Goal: Information Seeking & Learning: Learn about a topic

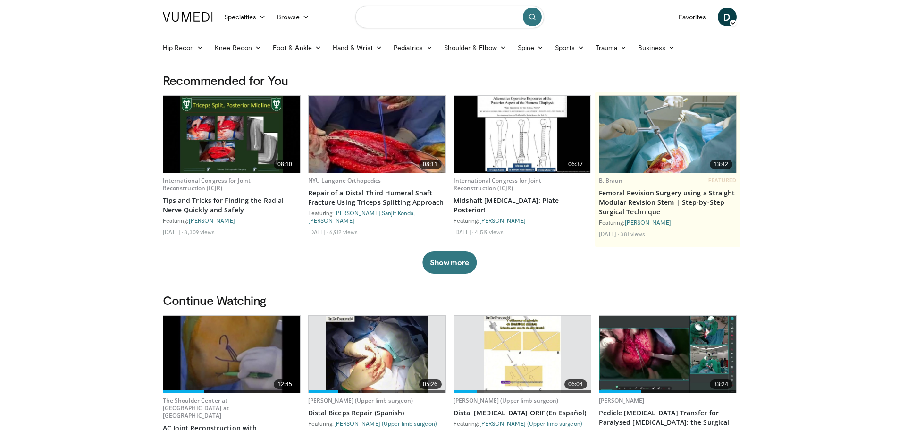
click at [491, 15] on input "Search topics, interventions" at bounding box center [449, 17] width 189 height 23
click at [411, 17] on input "**********" at bounding box center [449, 17] width 189 height 23
click at [410, 19] on input "**********" at bounding box center [449, 17] width 189 height 23
drag, startPoint x: 461, startPoint y: 15, endPoint x: 263, endPoint y: 16, distance: 198.2
click at [263, 16] on nav "Specialties Adult & Family Medicine Allergy, Asthma, Immunology Anesthesiology …" at bounding box center [449, 17] width 585 height 34
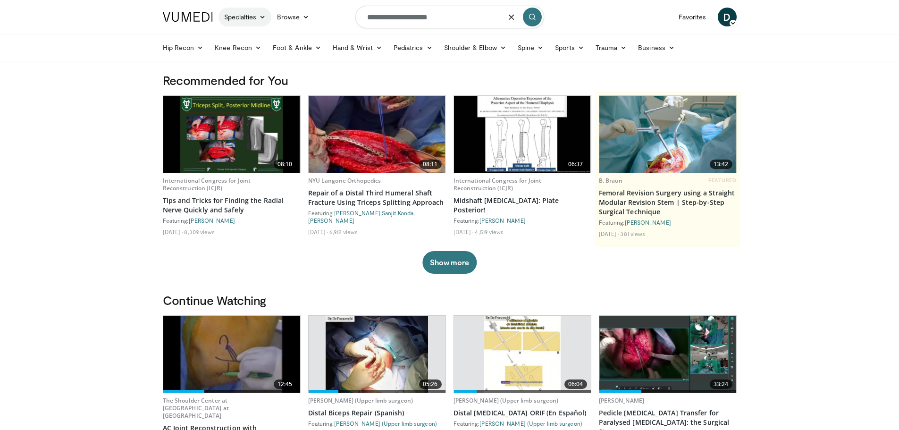
type input "**********"
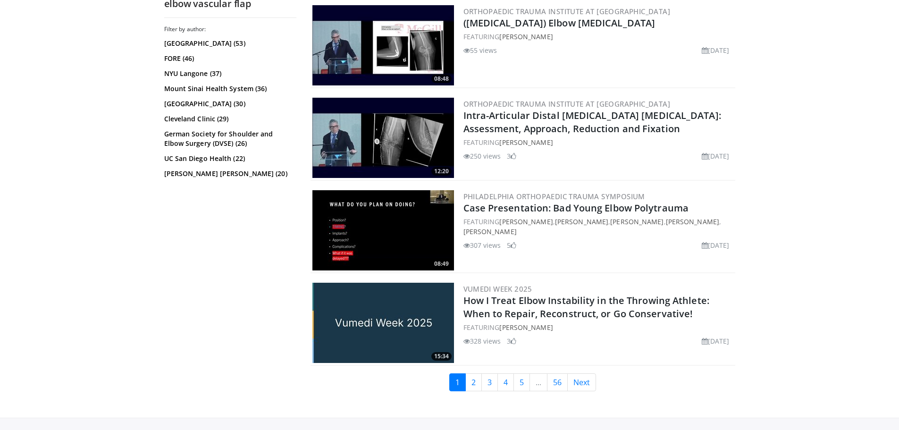
scroll to position [2013, 0]
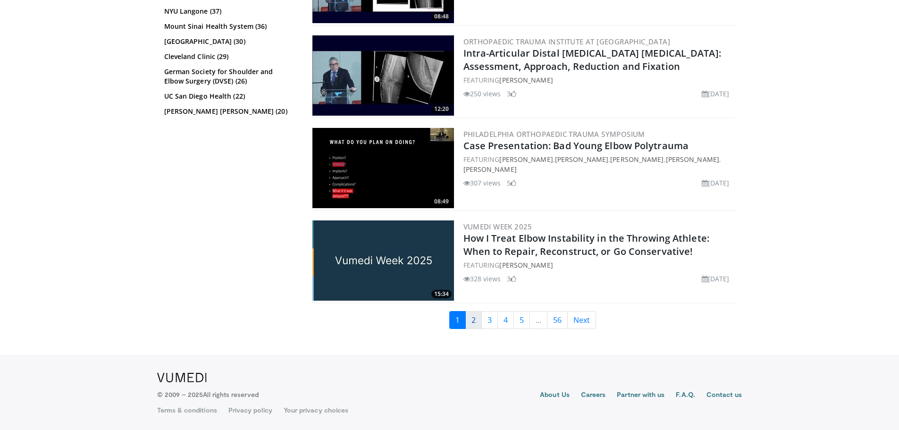
click at [474, 315] on link "2" at bounding box center [473, 320] width 17 height 18
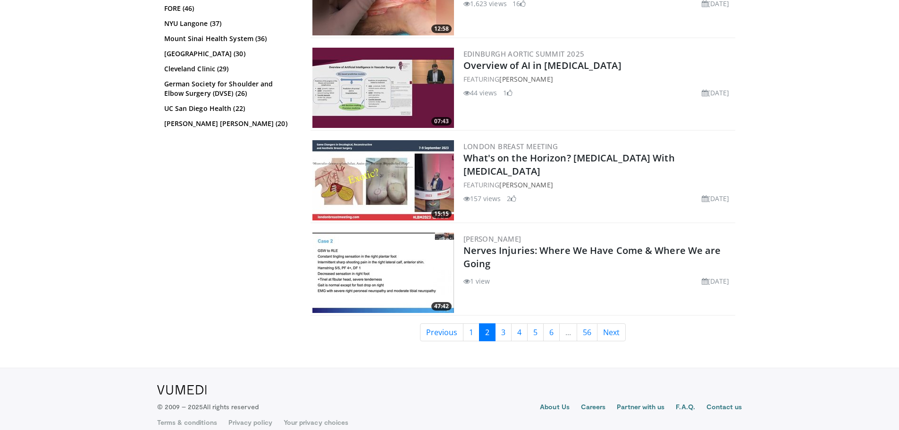
scroll to position [2013, 0]
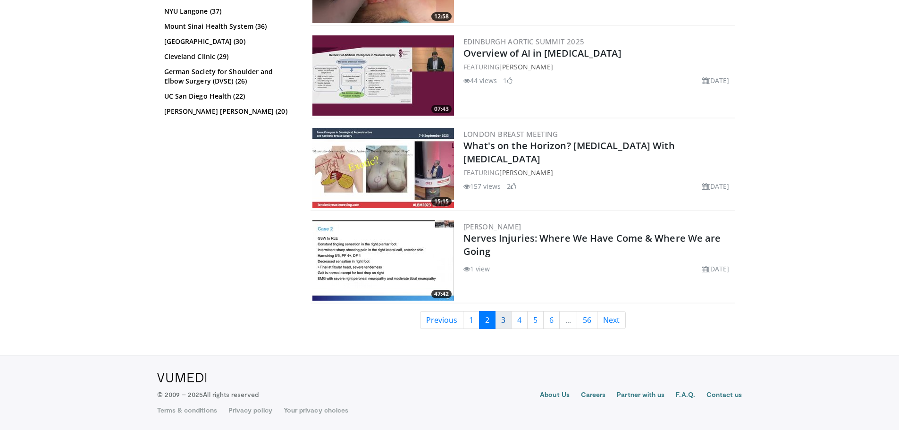
click at [505, 322] on link "3" at bounding box center [503, 320] width 17 height 18
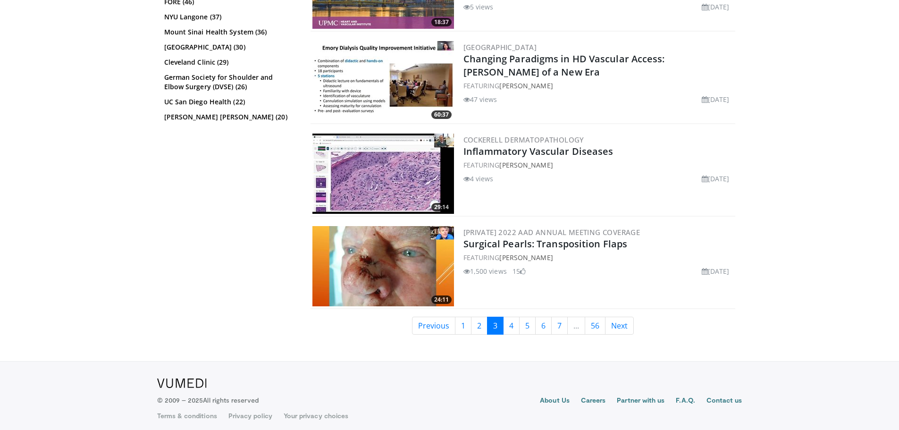
scroll to position [1921, 0]
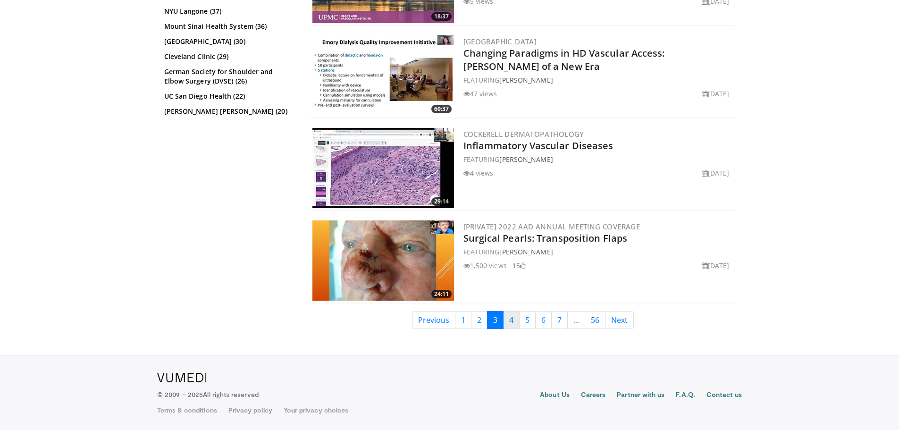
click at [513, 318] on link "4" at bounding box center [511, 320] width 17 height 18
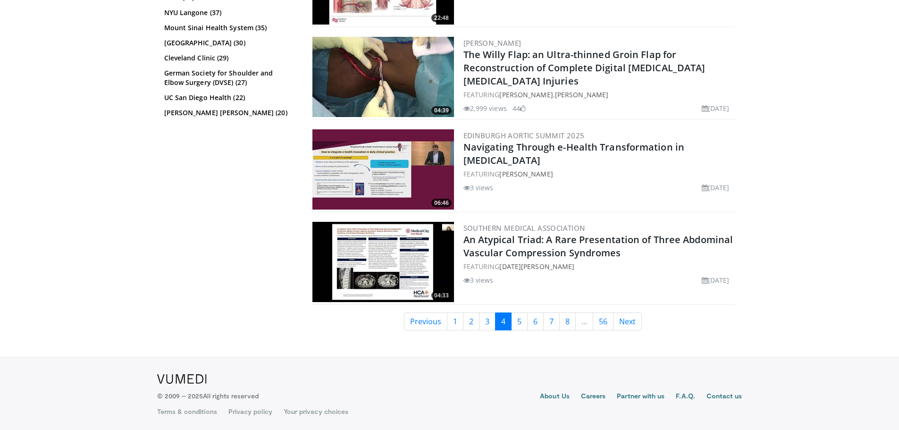
scroll to position [1925, 0]
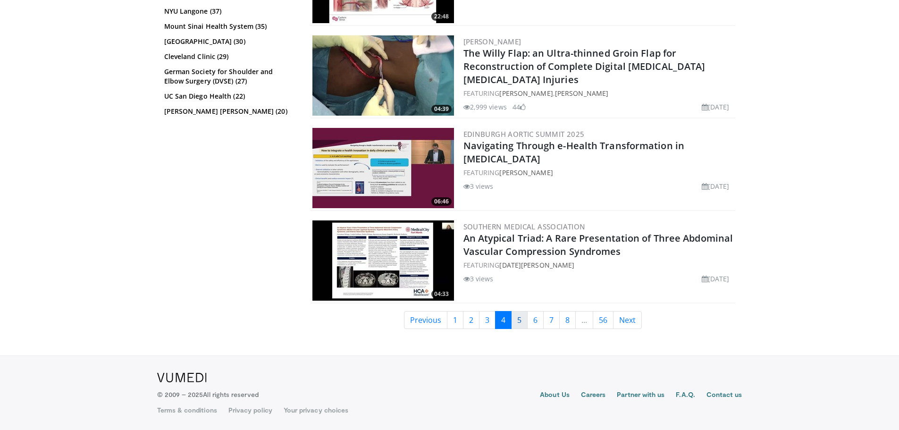
click at [518, 317] on link "5" at bounding box center [519, 320] width 17 height 18
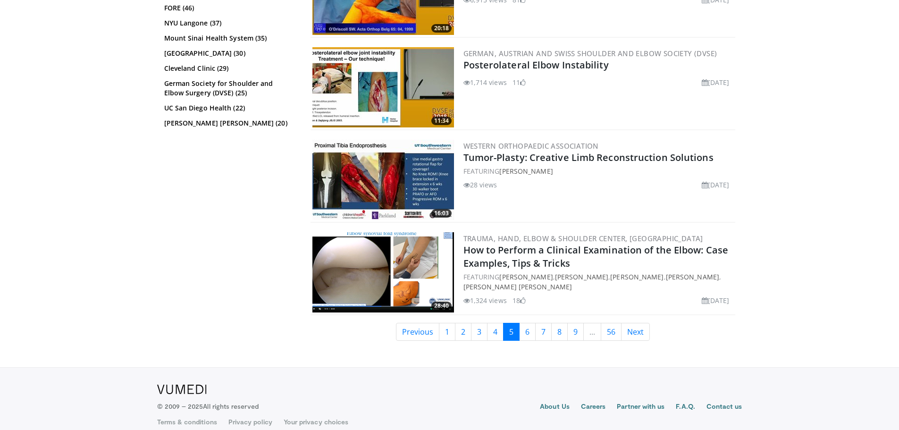
scroll to position [1924, 0]
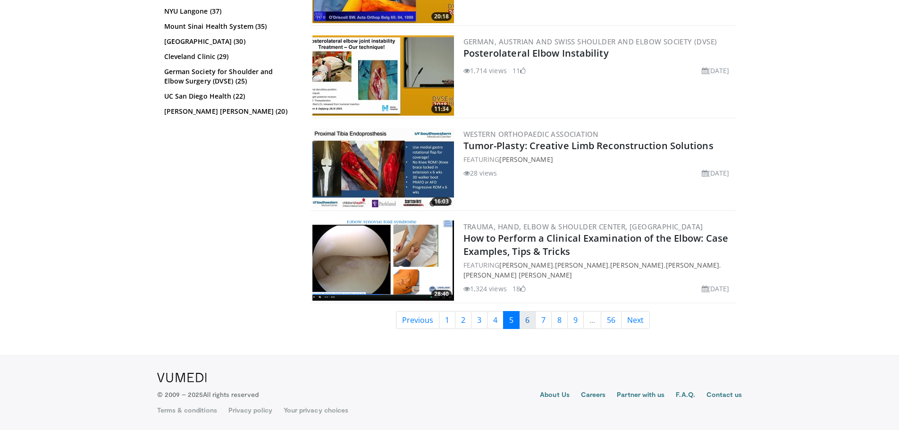
click at [520, 321] on link "6" at bounding box center [527, 320] width 17 height 18
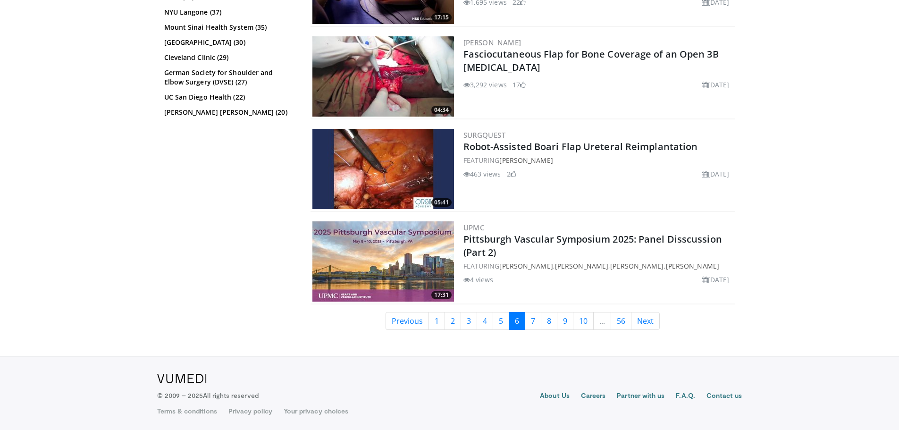
scroll to position [2013, 0]
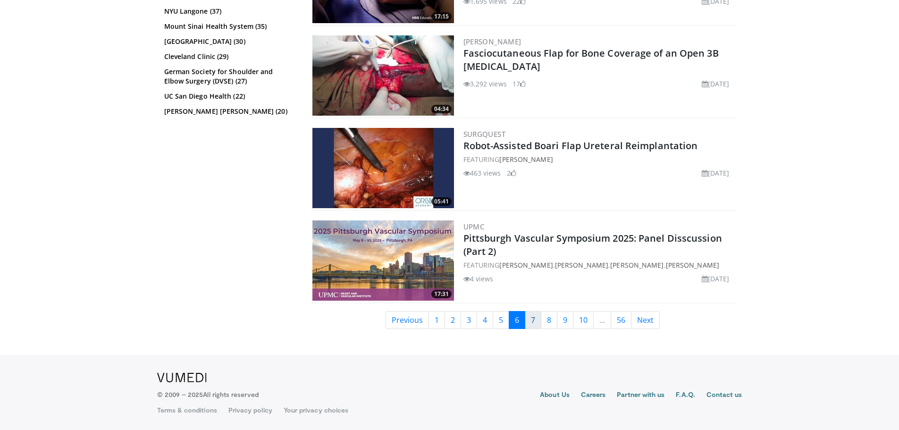
click at [536, 317] on link "7" at bounding box center [533, 320] width 17 height 18
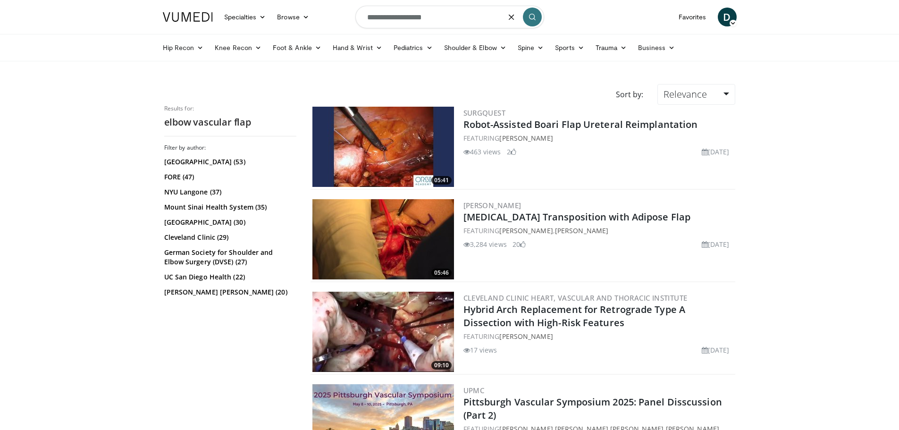
drag, startPoint x: 437, startPoint y: 19, endPoint x: 331, endPoint y: 17, distance: 106.2
click at [331, 17] on nav "Specialties Adult & Family Medicine Allergy, Asthma, Immunology Anesthesiology …" at bounding box center [449, 17] width 585 height 34
type input "**********"
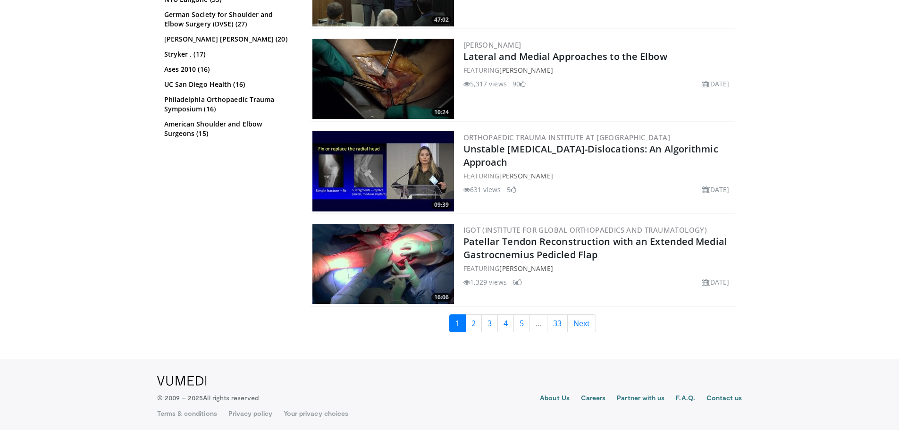
scroll to position [2198, 0]
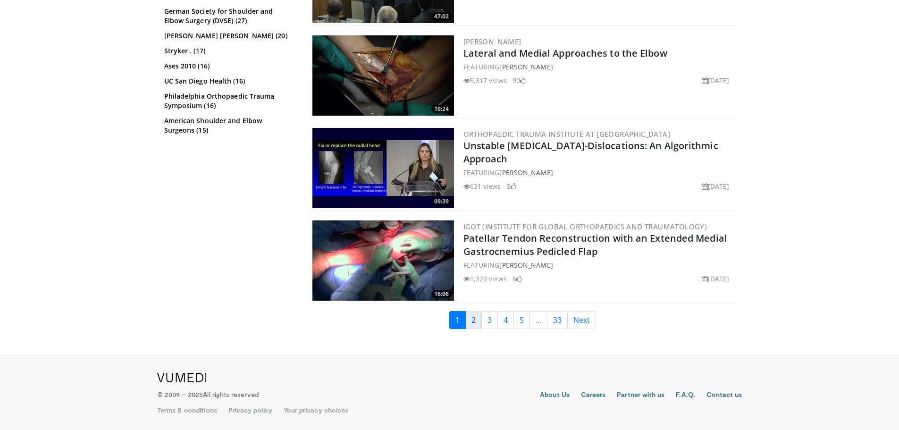
drag, startPoint x: 474, startPoint y: 320, endPoint x: 474, endPoint y: 306, distance: 14.2
click at [474, 320] on link "2" at bounding box center [473, 320] width 17 height 18
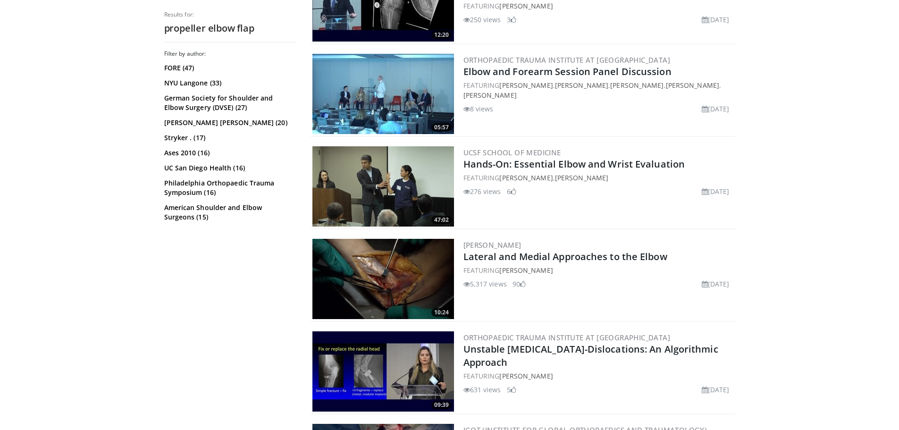
scroll to position [1821, 0]
